Goal: Task Accomplishment & Management: Complete application form

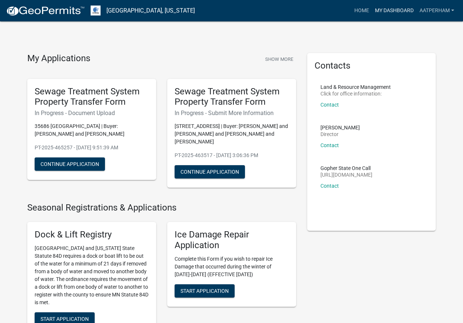
click at [394, 14] on link "My Dashboard" at bounding box center [394, 11] width 45 height 14
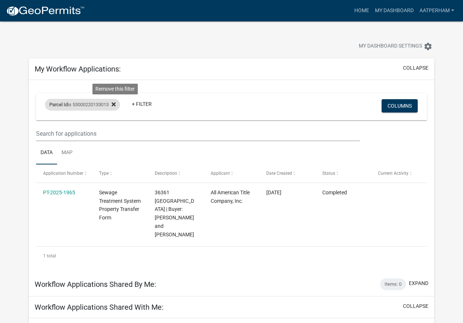
click at [116, 105] on icon at bounding box center [114, 104] width 4 height 4
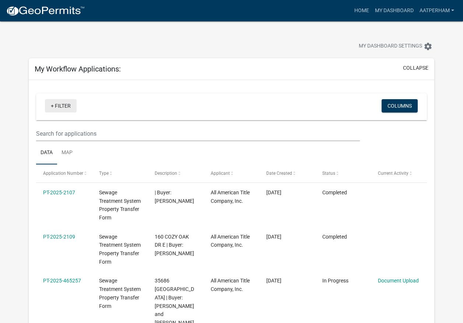
click at [68, 103] on link "+ Filter" at bounding box center [61, 105] width 32 height 13
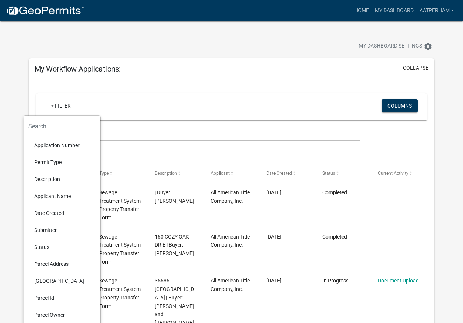
click at [46, 299] on li "Parcel Id" at bounding box center [61, 297] width 67 height 17
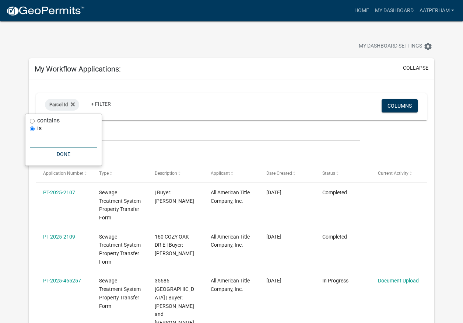
click at [56, 138] on input "text" at bounding box center [63, 139] width 67 height 15
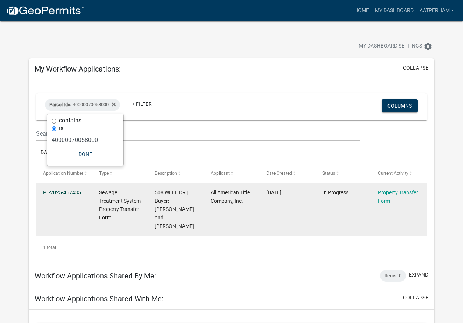
type input "40000070058000"
click at [64, 191] on link "PT-2025-457435" at bounding box center [62, 192] width 38 height 6
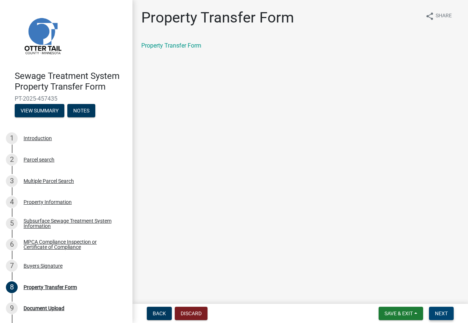
click at [446, 311] on span "Next" at bounding box center [441, 313] width 13 height 6
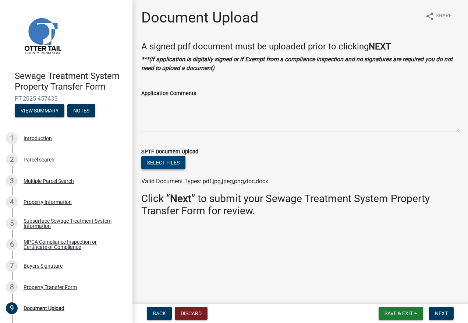
click at [167, 161] on button "Select files" at bounding box center [163, 162] width 44 height 13
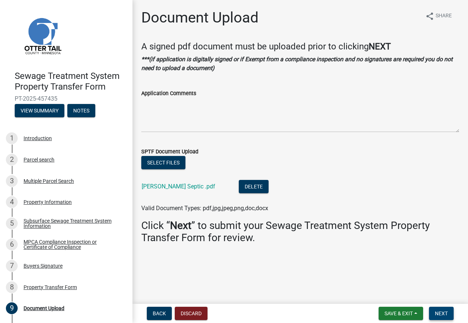
click at [441, 311] on span "Next" at bounding box center [441, 313] width 13 height 6
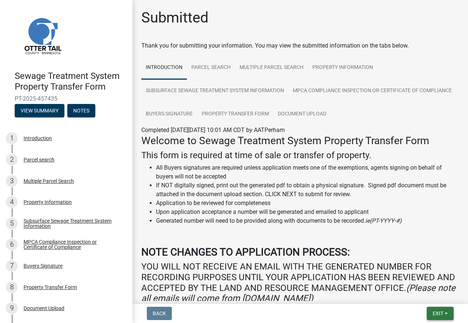
click at [436, 312] on span "Exit" at bounding box center [438, 313] width 11 height 6
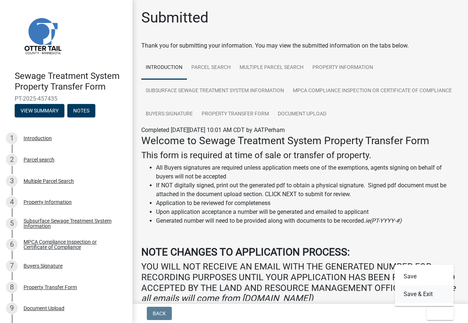
click at [422, 295] on button "Save & Exit" at bounding box center [424, 294] width 59 height 18
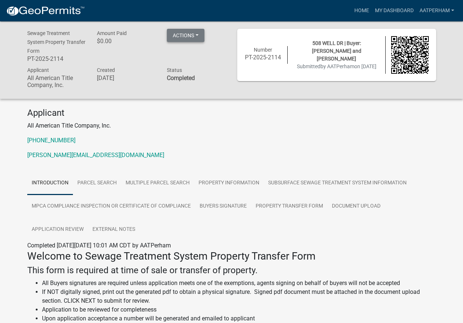
click at [198, 32] on button "Actions" at bounding box center [186, 35] width 38 height 13
click at [203, 55] on link "Printer Friendly" at bounding box center [196, 55] width 59 height 18
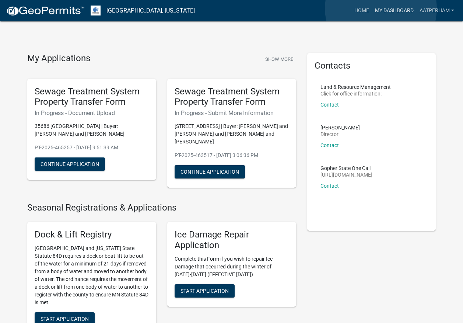
click at [381, 8] on link "My Dashboard" at bounding box center [394, 11] width 45 height 14
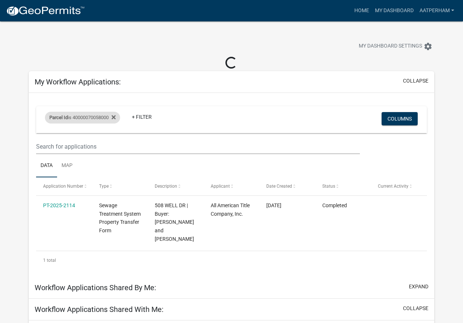
click at [119, 115] on div "Parcel Id is 40000070058000" at bounding box center [82, 118] width 75 height 12
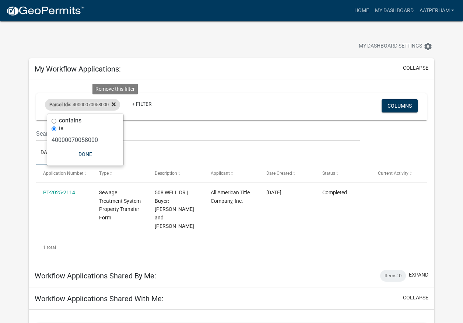
click at [116, 105] on icon at bounding box center [114, 104] width 4 height 4
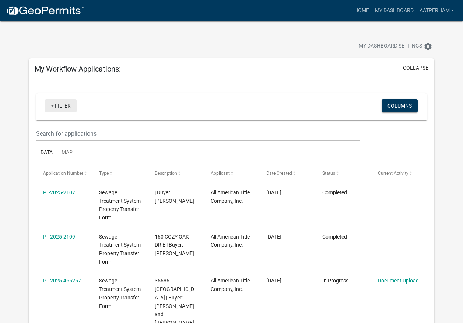
click at [68, 104] on link "+ Filter" at bounding box center [61, 105] width 32 height 13
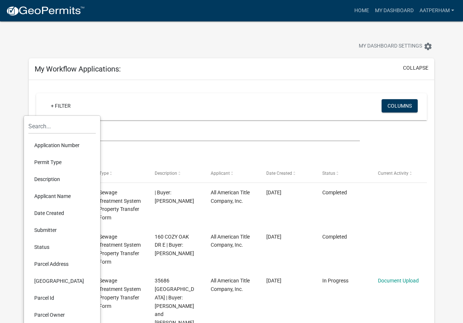
click at [49, 296] on li "Parcel Id" at bounding box center [61, 297] width 67 height 17
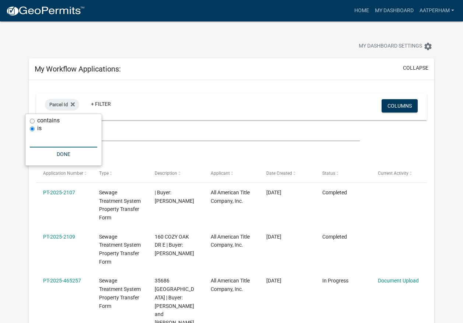
click at [65, 141] on input "text" at bounding box center [63, 139] width 67 height 15
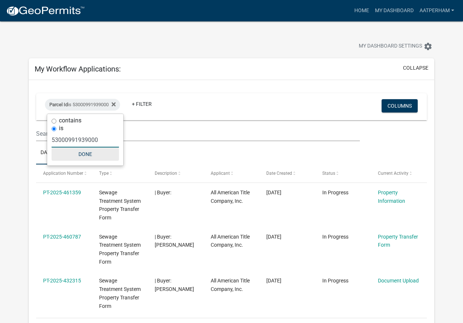
type input "53000991939000"
click at [87, 155] on button "Done" at bounding box center [85, 153] width 67 height 13
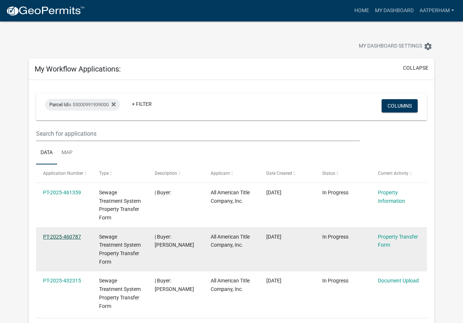
click at [56, 236] on link "PT-2025-460787" at bounding box center [62, 237] width 38 height 6
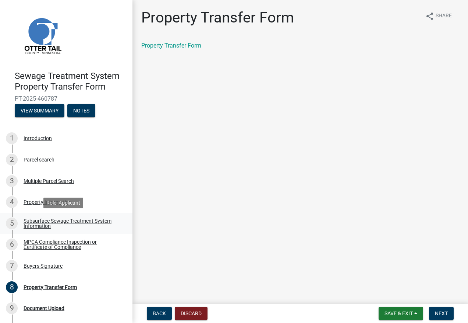
click at [39, 221] on div "Subsurface Sewage Treatment System Information" at bounding box center [72, 223] width 97 height 10
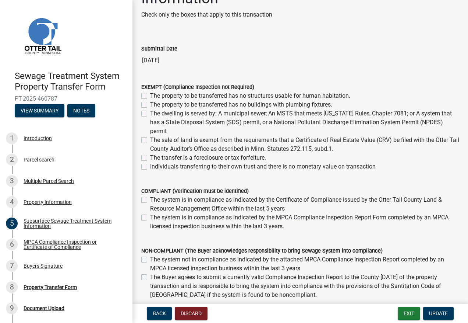
scroll to position [74, 0]
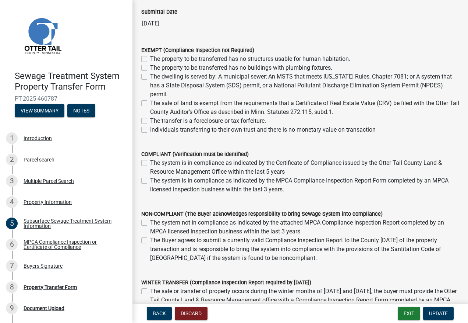
drag, startPoint x: 148, startPoint y: 220, endPoint x: 142, endPoint y: 225, distance: 8.4
click at [147, 221] on div "The system not in compliance as indicated by the attached MPCA Compliance Inspe…" at bounding box center [300, 227] width 318 height 18
click at [150, 225] on label "The system not in compliance as indicated by the attached MPCA Compliance Inspe…" at bounding box center [304, 227] width 309 height 18
click at [150, 223] on input "The system not in compliance as indicated by the attached MPCA Compliance Inspe…" at bounding box center [152, 220] width 5 height 5
checkbox input "true"
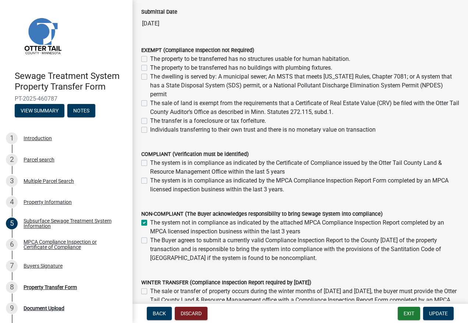
click at [150, 239] on label "The Buyer agrees to submit a currently valid Compliance Inspection Report to th…" at bounding box center [304, 249] width 309 height 27
click at [150, 239] on input "The Buyer agrees to submit a currently valid Compliance Inspection Report to th…" at bounding box center [152, 238] width 5 height 5
checkbox input "true"
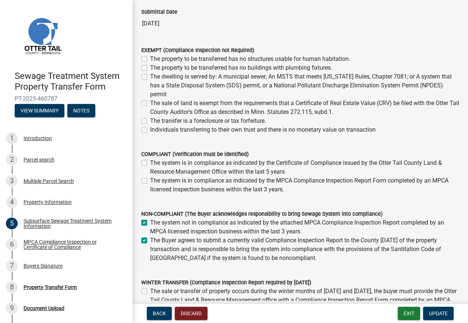
scroll to position [145, 0]
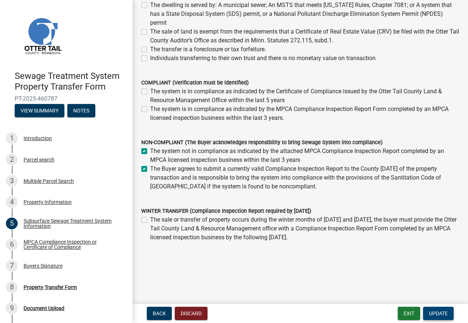
click at [436, 313] on span "Update" at bounding box center [438, 313] width 19 height 6
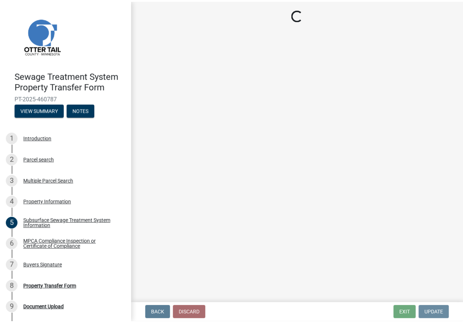
scroll to position [0, 0]
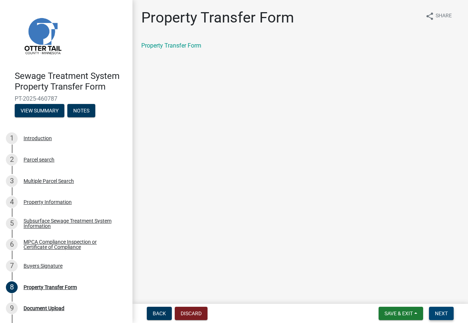
click at [439, 310] on span "Next" at bounding box center [441, 313] width 13 height 6
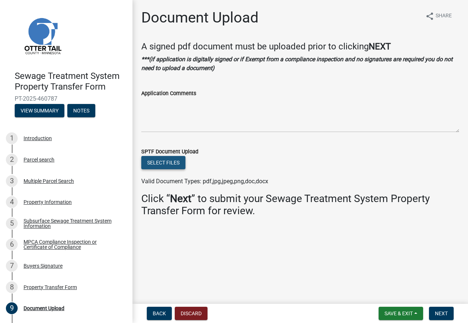
click at [148, 162] on button "Select files" at bounding box center [163, 162] width 44 height 13
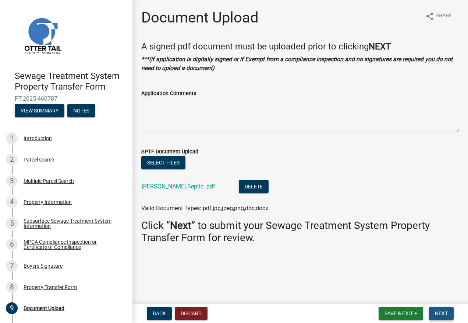
click at [443, 314] on span "Next" at bounding box center [441, 313] width 13 height 6
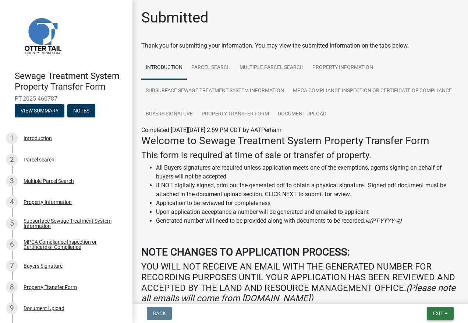
click at [446, 310] on button "Exit" at bounding box center [440, 312] width 27 height 13
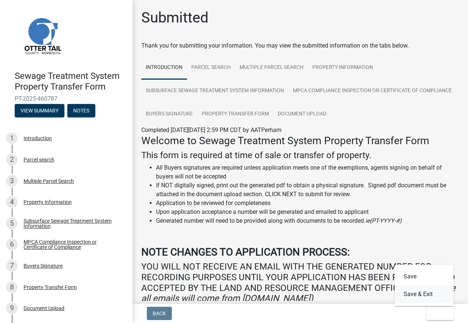
click at [431, 294] on button "Save & Exit" at bounding box center [424, 294] width 59 height 18
